Goal: Task Accomplishment & Management: Use online tool/utility

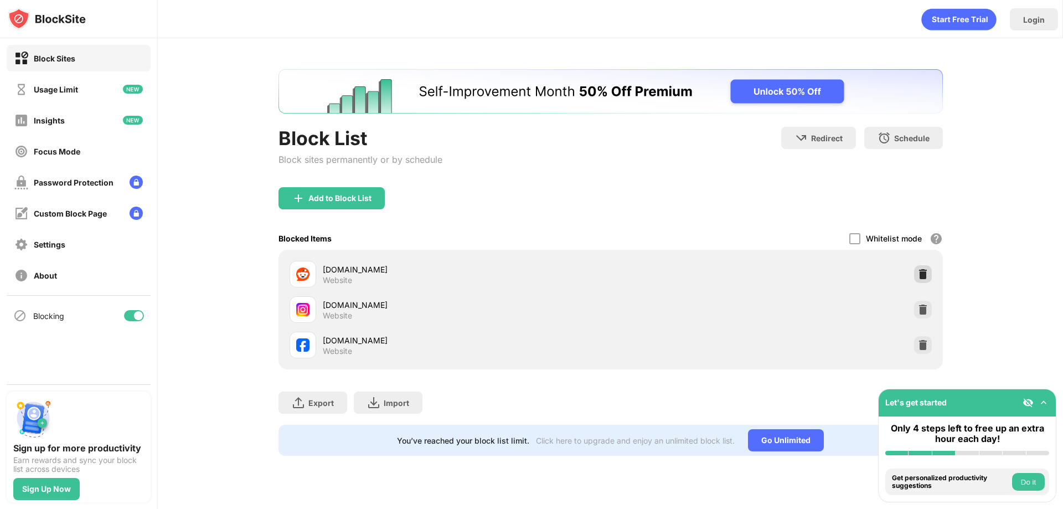
click at [924, 270] on img at bounding box center [922, 274] width 11 height 11
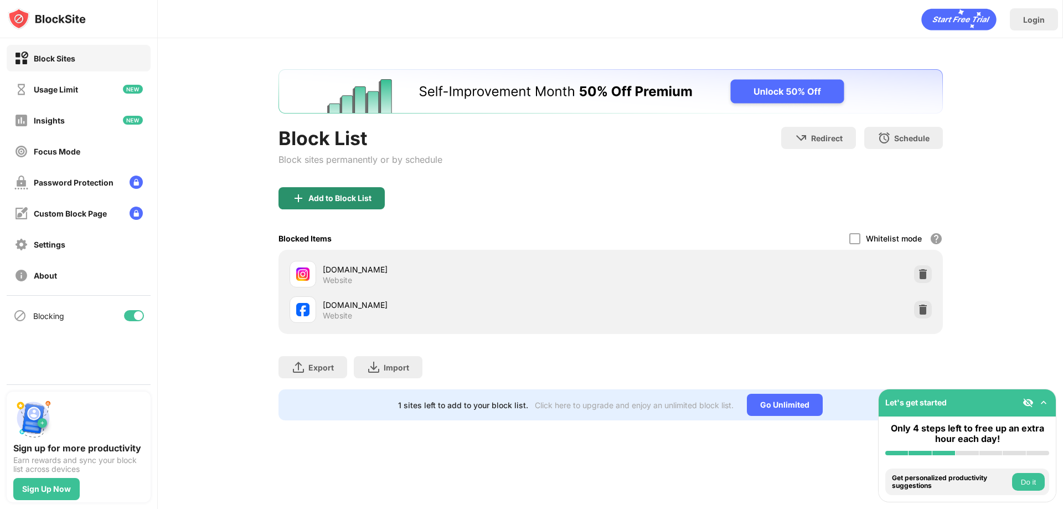
click at [345, 187] on div "Block List Block sites permanently or by schedule" at bounding box center [360, 157] width 164 height 60
click at [344, 192] on div "Add to Block List" at bounding box center [331, 198] width 106 height 22
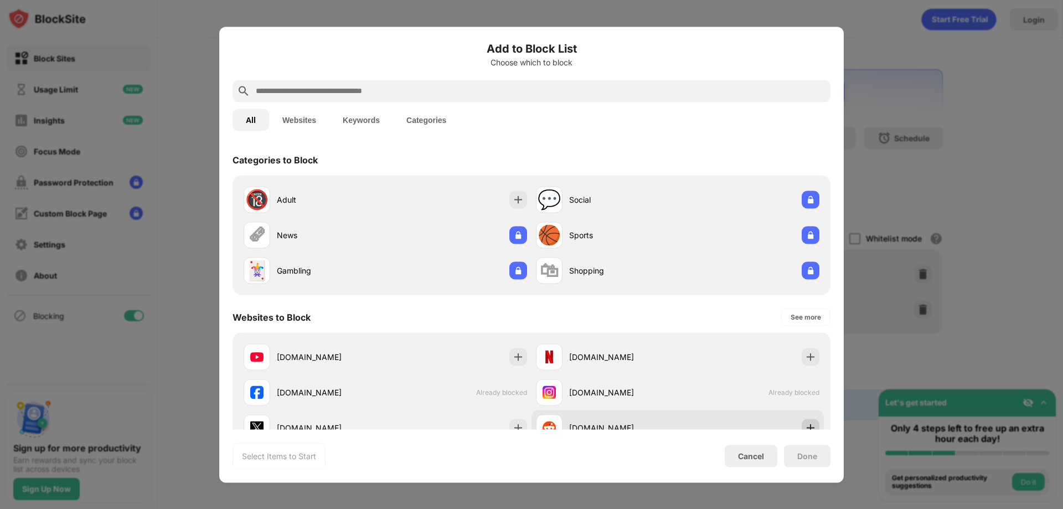
click at [805, 426] on img at bounding box center [810, 427] width 11 height 11
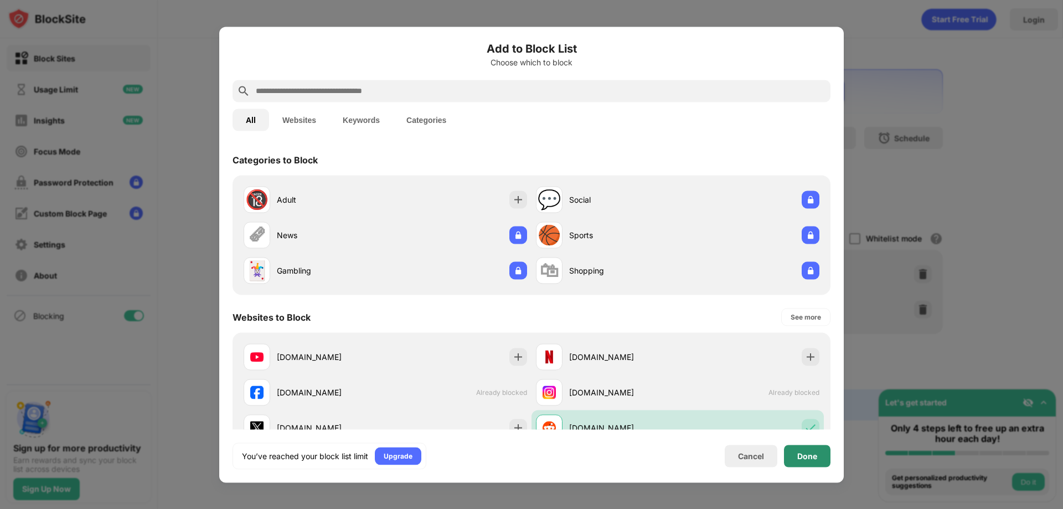
click at [804, 448] on div "Done" at bounding box center [807, 456] width 47 height 22
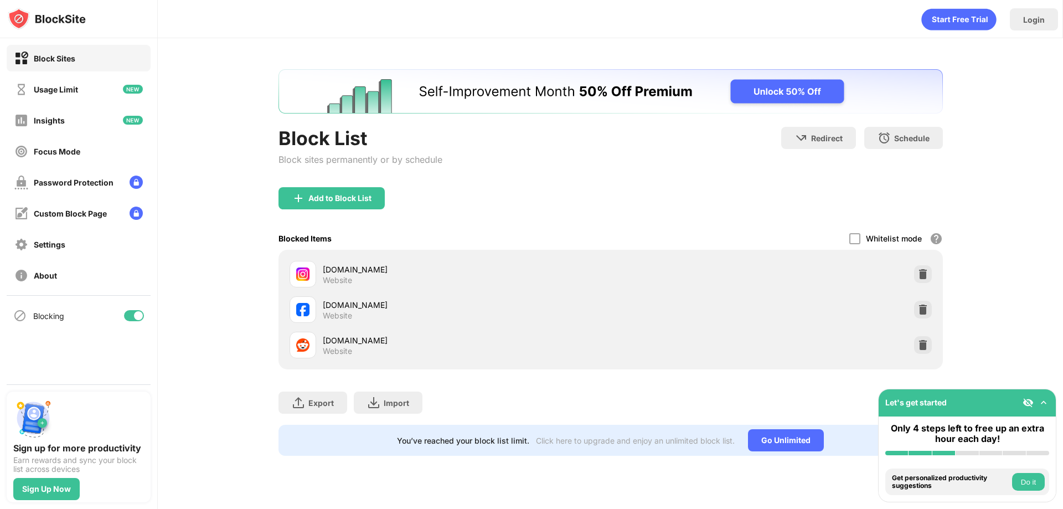
click at [965, 329] on div "Block List Block sites permanently or by schedule Redirect Choose a site to be …" at bounding box center [610, 262] width 905 height 448
